Goal: Book appointment/travel/reservation

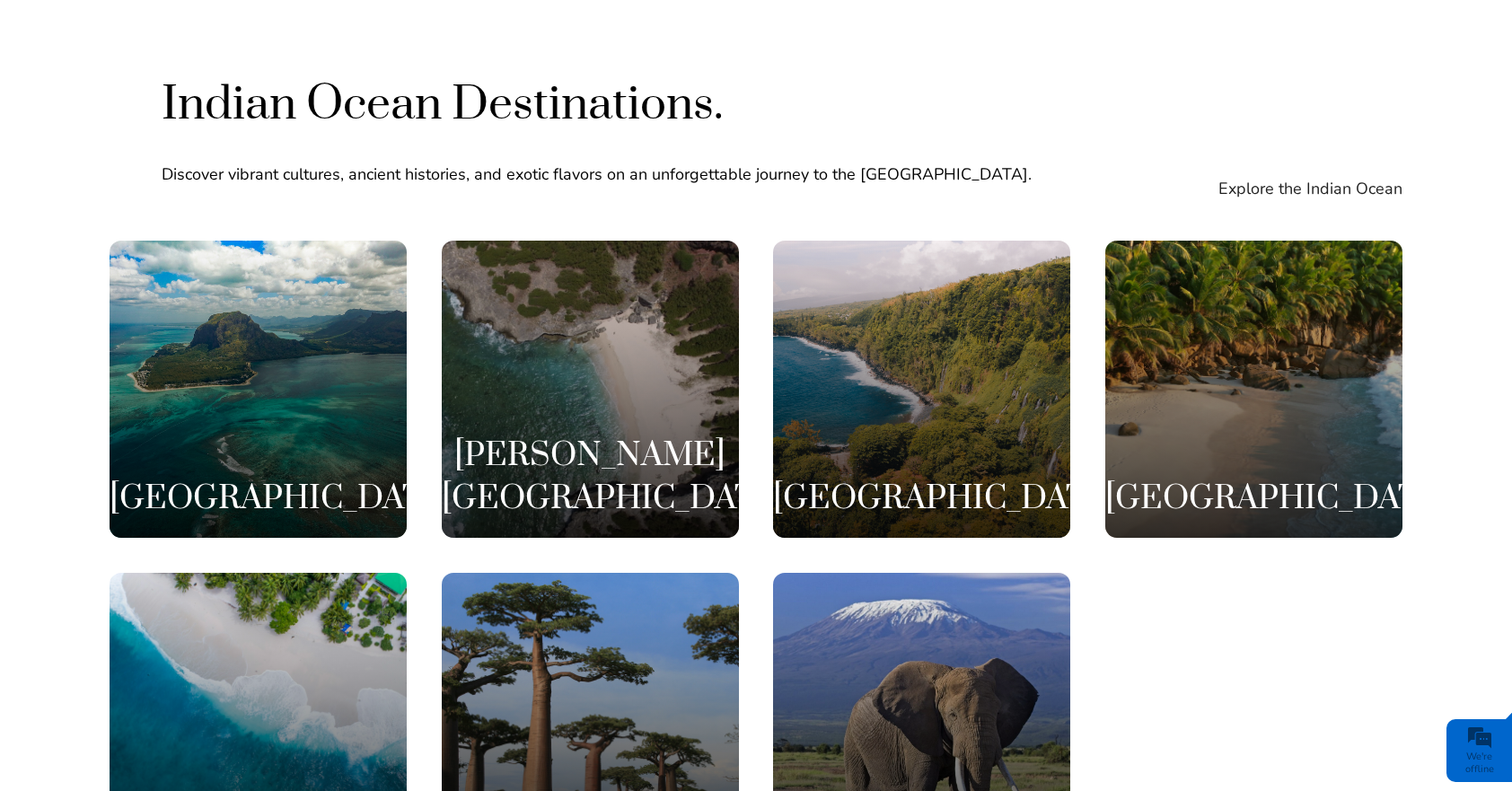
scroll to position [3452, 0]
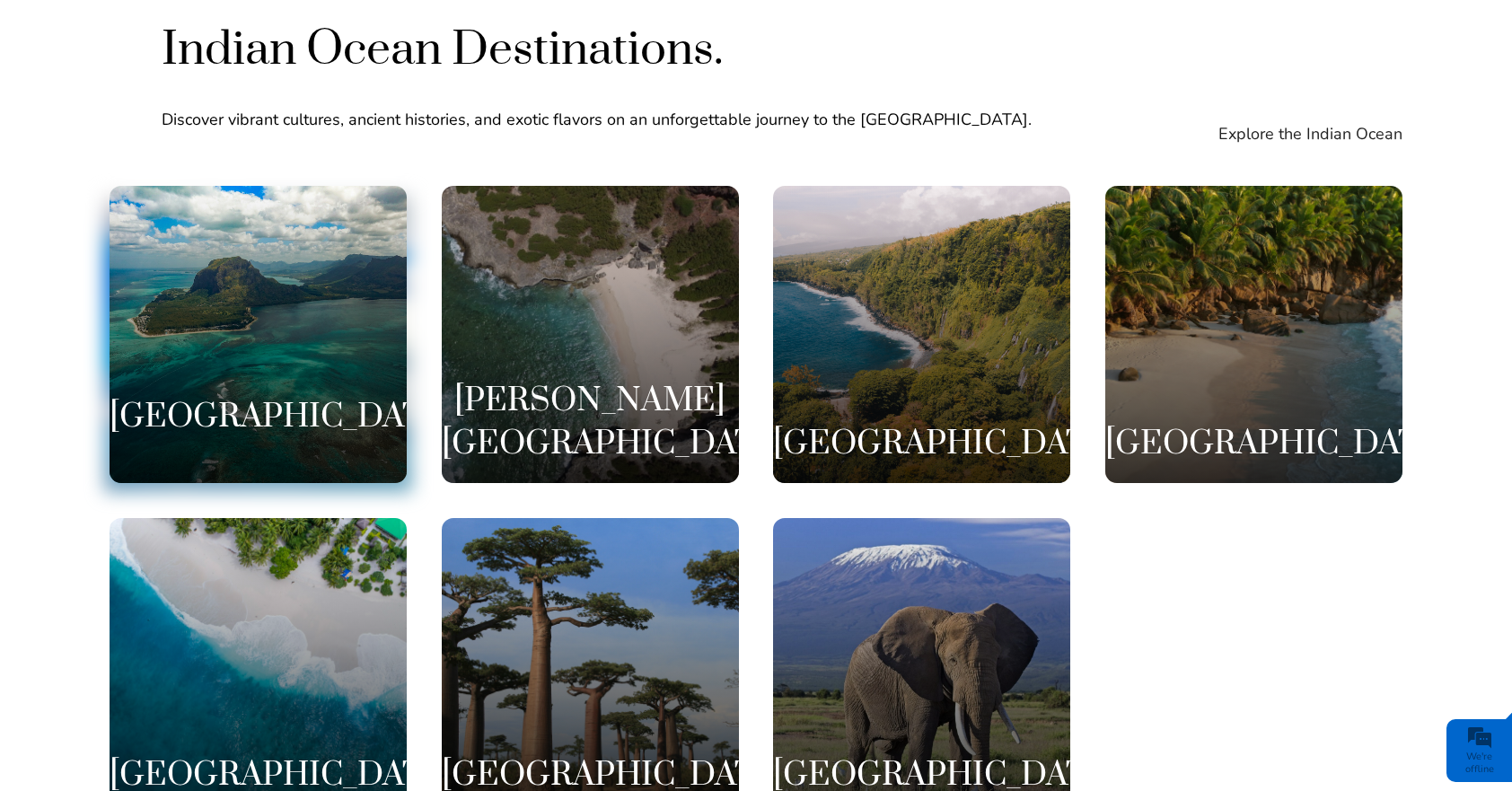
click at [340, 327] on div "[GEOGRAPHIC_DATA]" at bounding box center [258, 334] width 298 height 298
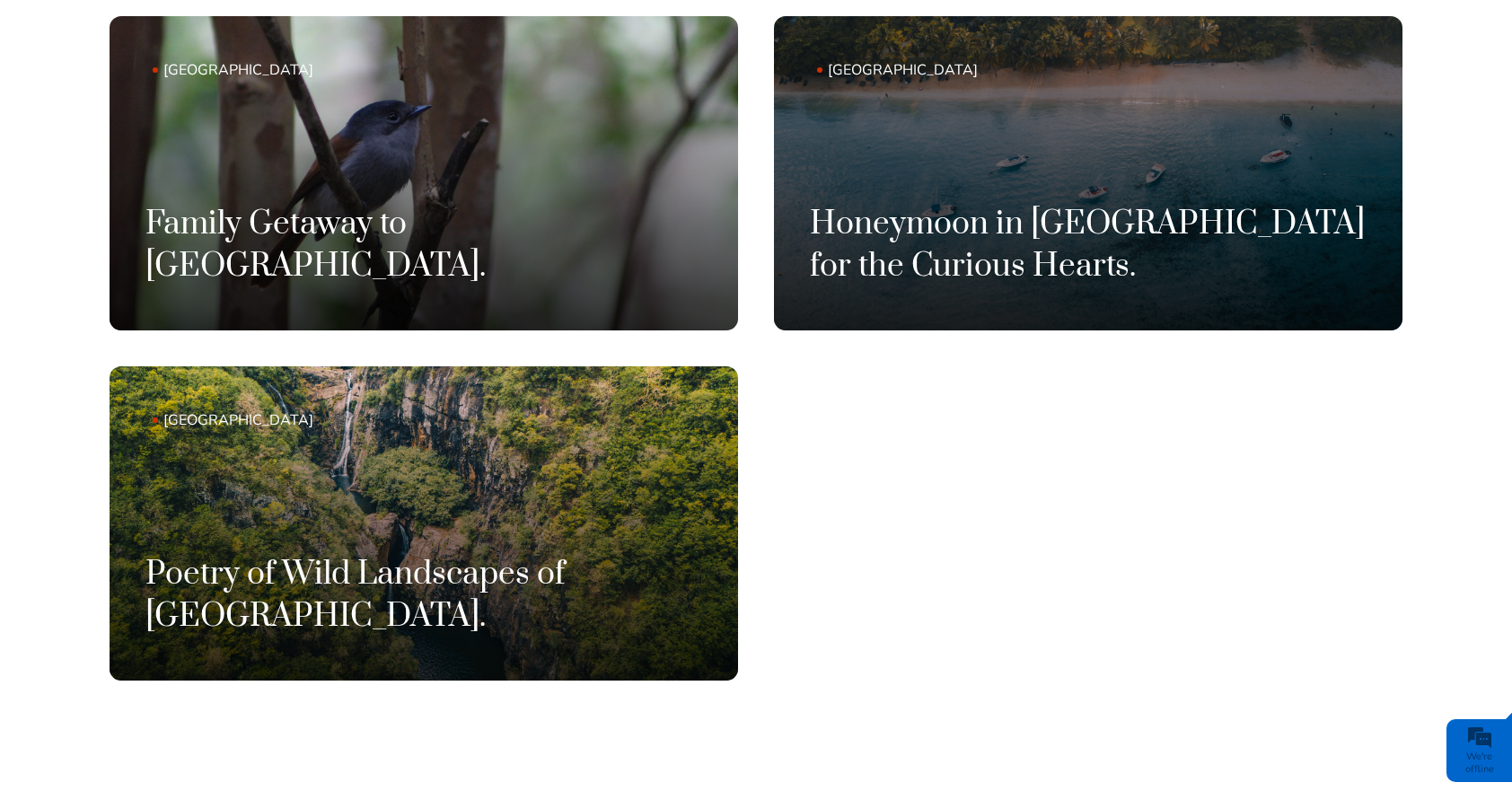
scroll to position [1266, 0]
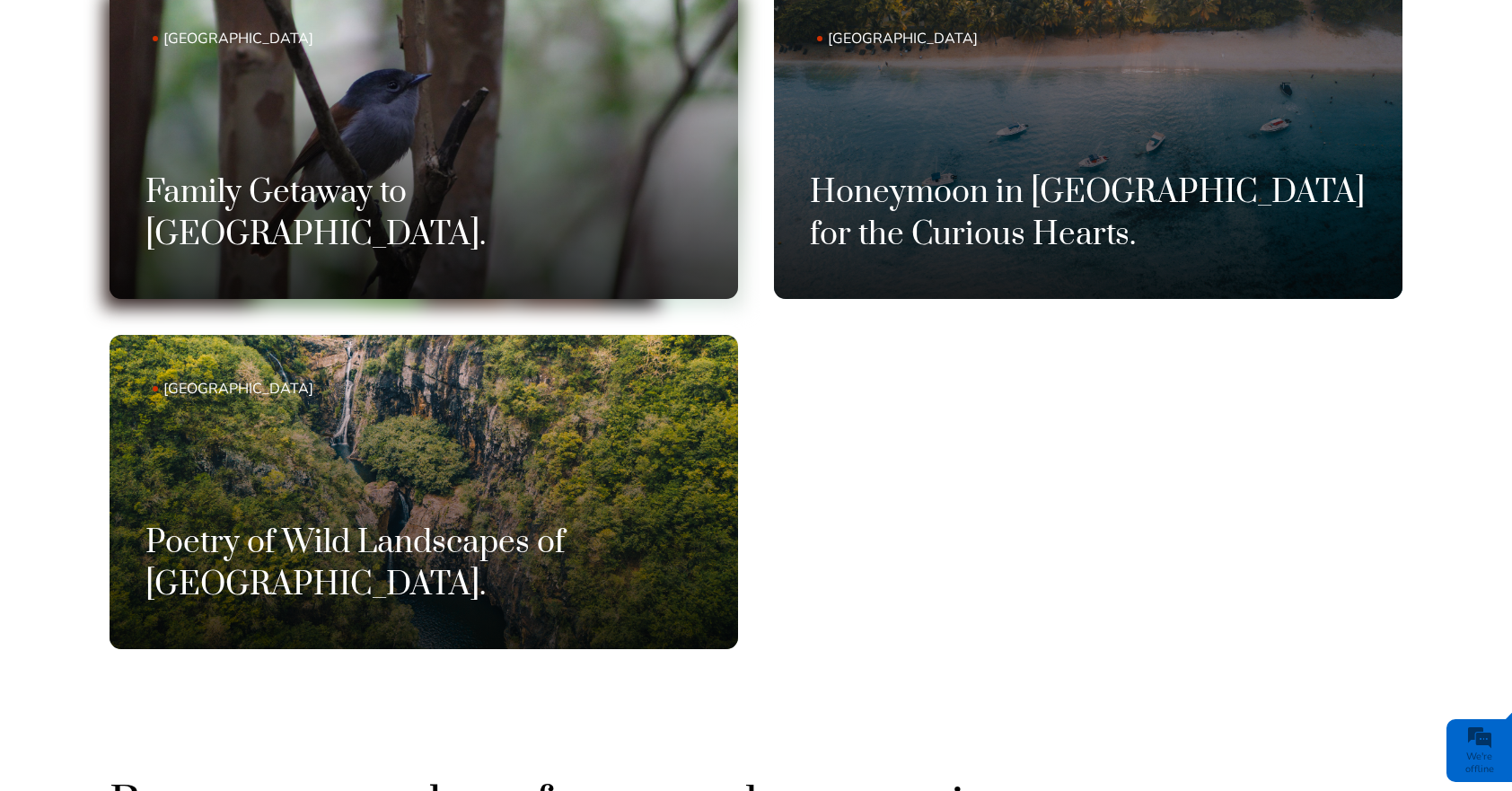
click at [603, 184] on link "Mauritius Family Getaway to Mauritius." at bounding box center [424, 142] width 628 height 314
